Goal: Transaction & Acquisition: Purchase product/service

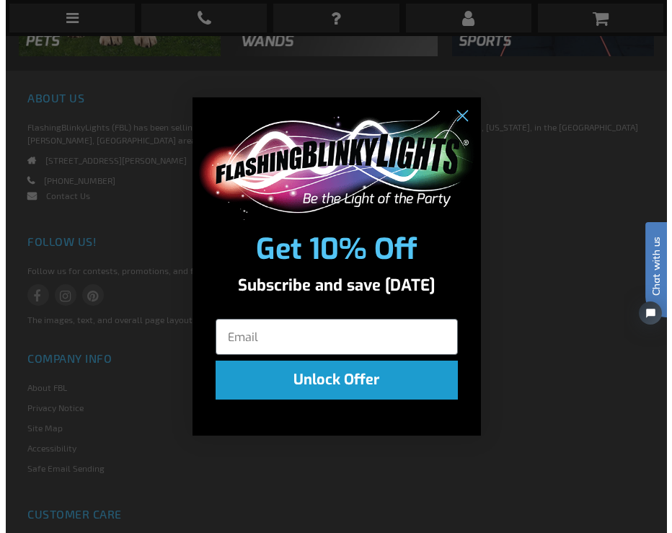
scroll to position [1821, 0]
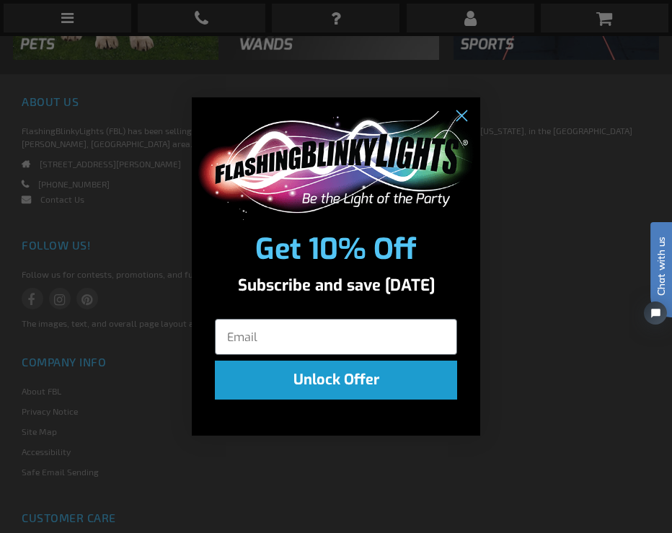
click at [547, 149] on div "Close dialog Get 10% Off Subscribe and save today Unlock Offer Submit" at bounding box center [336, 266] width 672 height 533
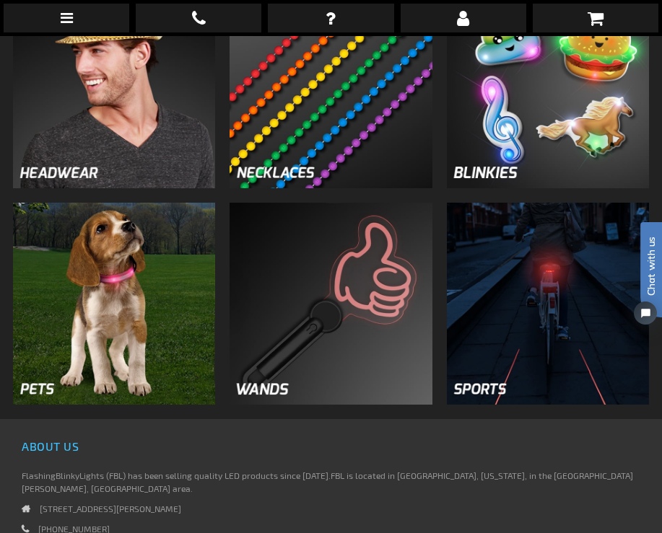
scroll to position [1443, 0]
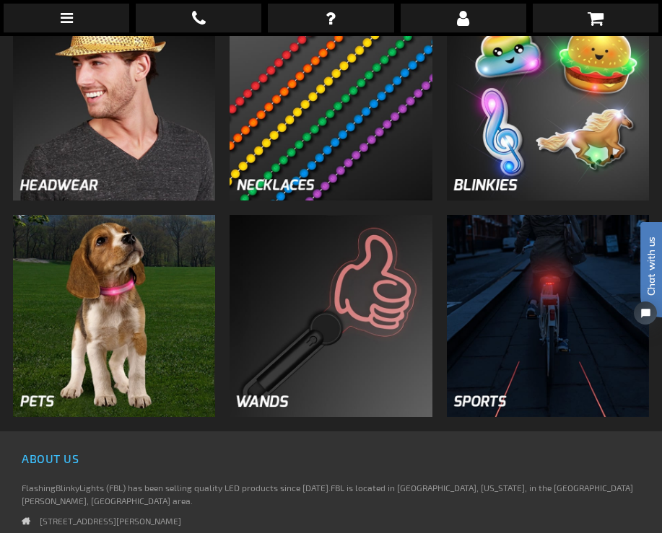
click at [149, 139] on img at bounding box center [114, 100] width 202 height 202
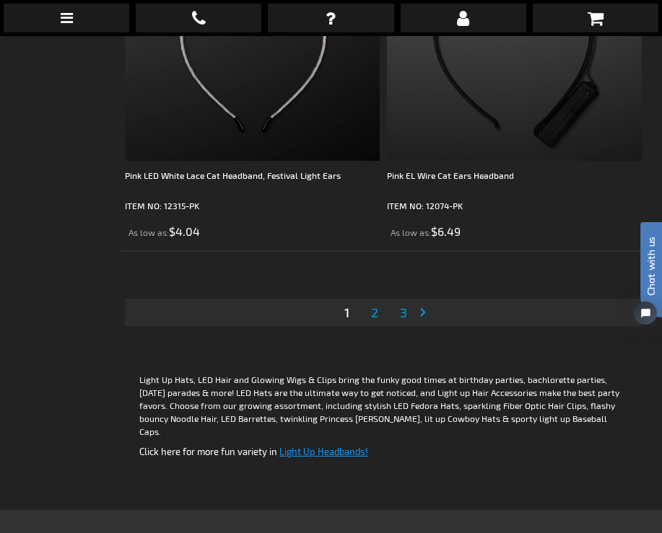
scroll to position [10607, 0]
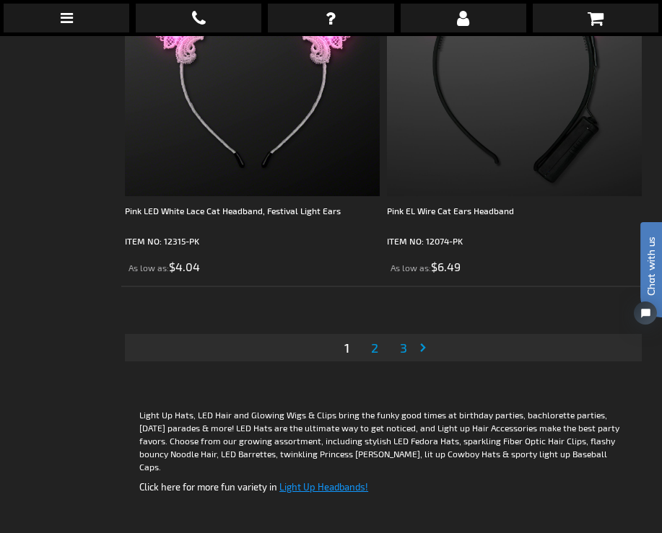
click at [380, 346] on link "Page 2" at bounding box center [374, 348] width 13 height 22
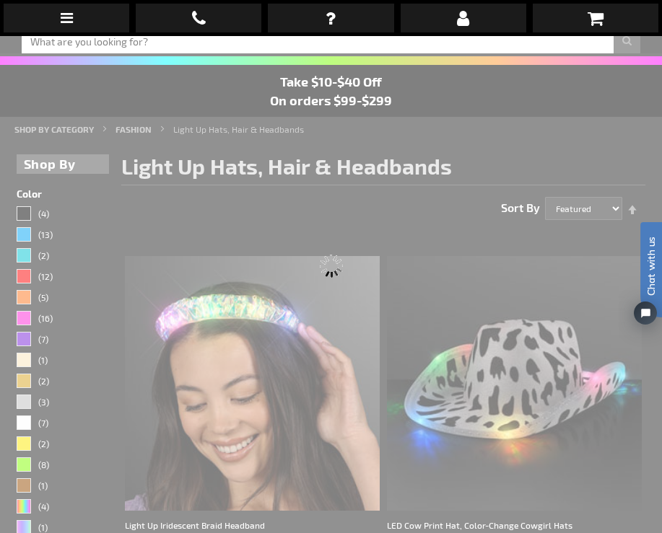
scroll to position [36, 0]
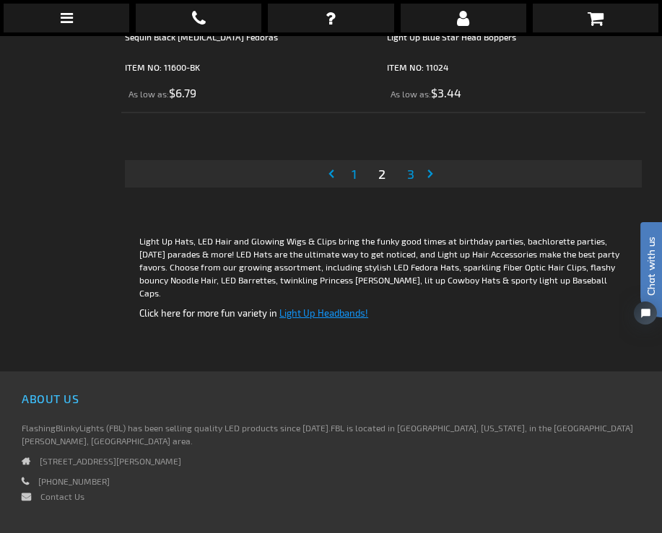
scroll to position [10643, 0]
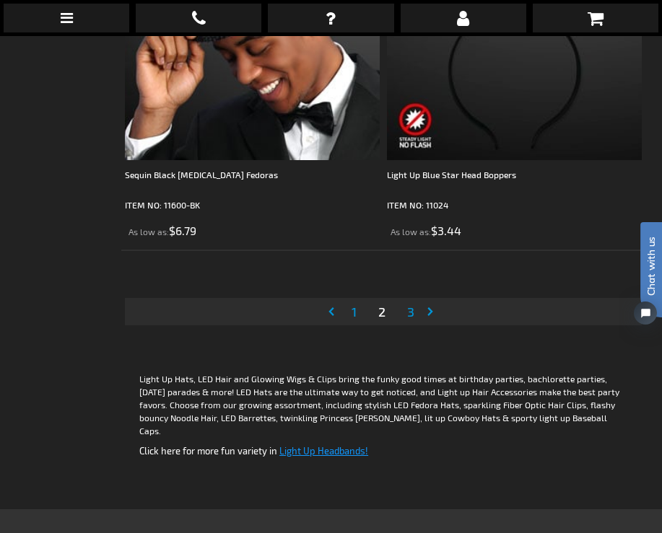
click at [409, 314] on span "3" at bounding box center [410, 312] width 7 height 16
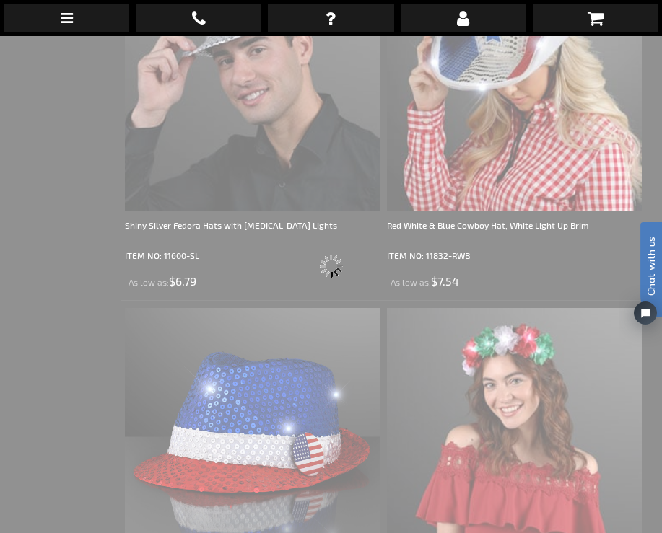
scroll to position [36, 0]
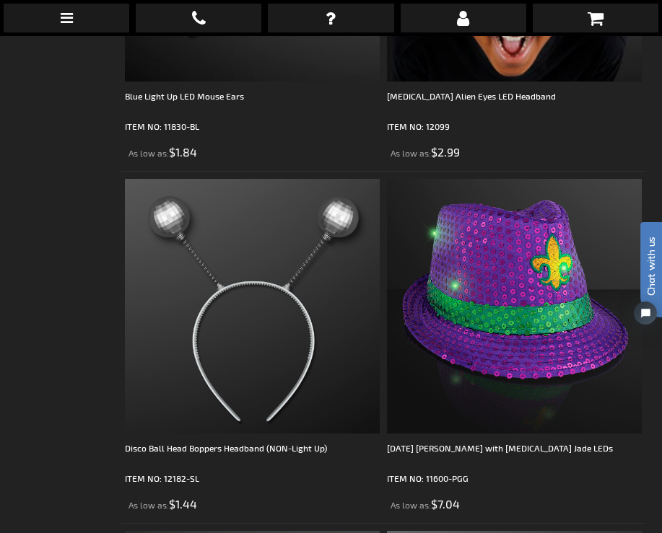
scroll to position [4041, 0]
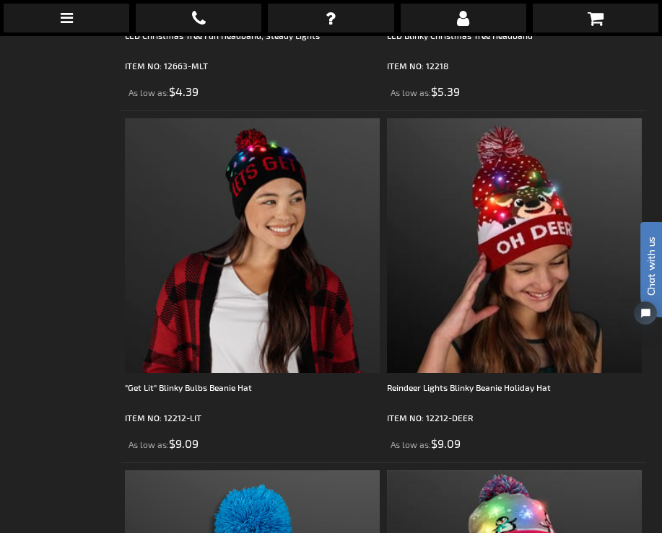
scroll to position [9380, 0]
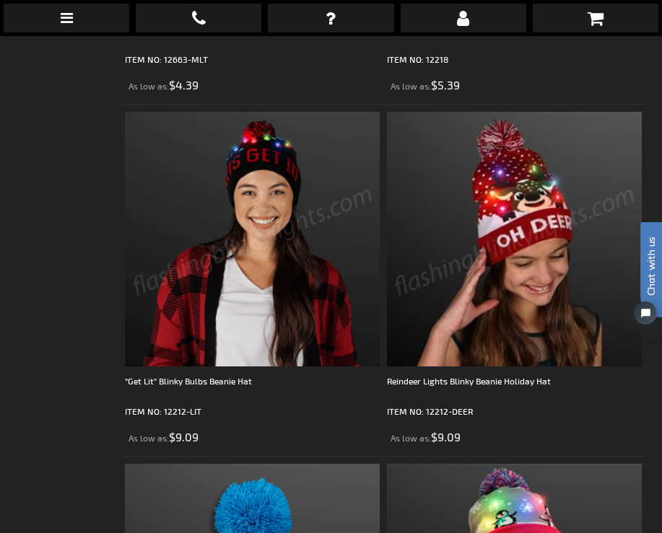
click at [481, 262] on img at bounding box center [514, 239] width 255 height 255
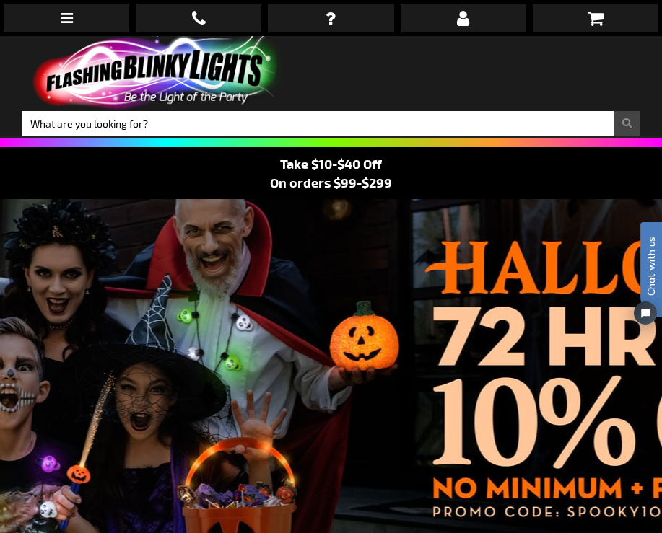
drag, startPoint x: 607, startPoint y: 77, endPoint x: 587, endPoint y: 79, distance: 19.6
click at [607, 77] on div "Toggle Nav Search Search × Search 888.755.9449 Intl: 818-753-8303 Hablamos Espa…" at bounding box center [331, 86] width 662 height 100
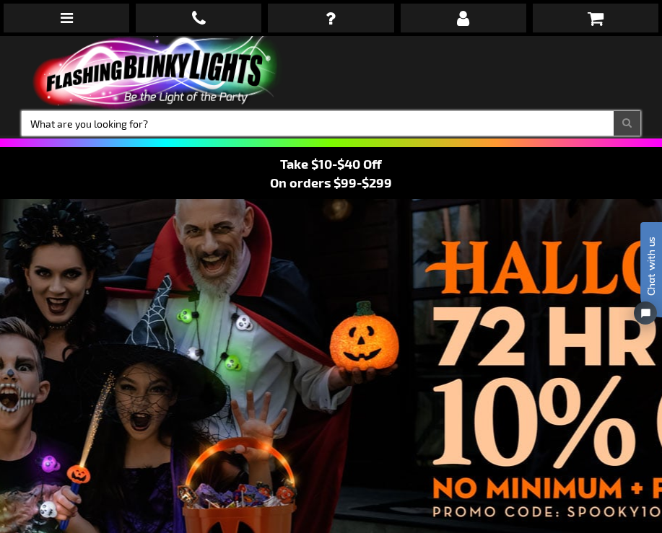
click at [150, 121] on input "Search" at bounding box center [331, 123] width 618 height 25
type input "pom pom beanie"
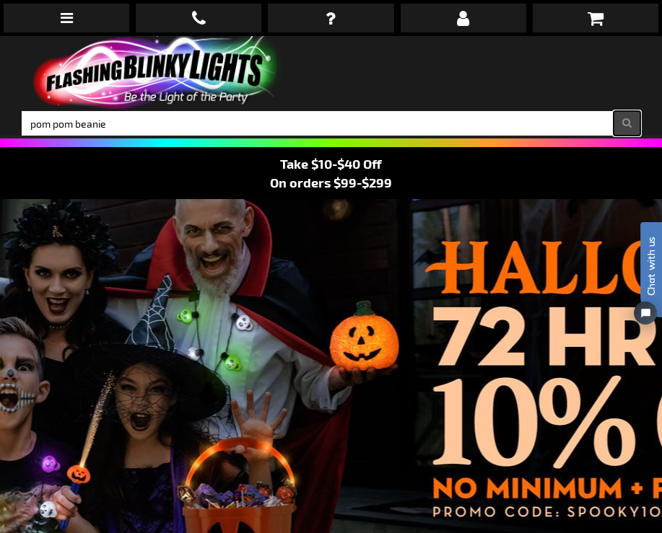
click at [623, 123] on button "Search" at bounding box center [626, 123] width 27 height 25
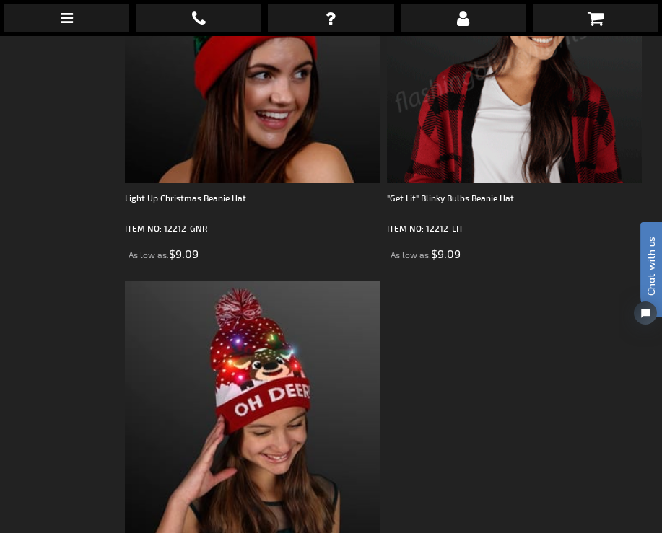
scroll to position [649, 0]
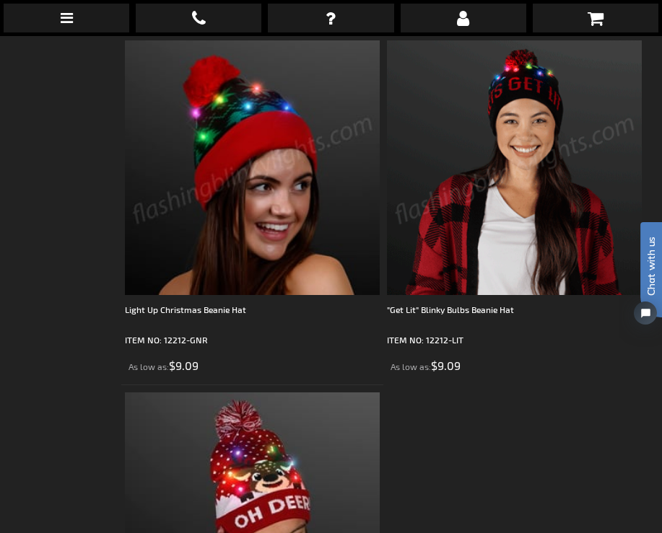
click at [229, 137] on img at bounding box center [252, 167] width 255 height 255
